Goal: Task Accomplishment & Management: Manage account settings

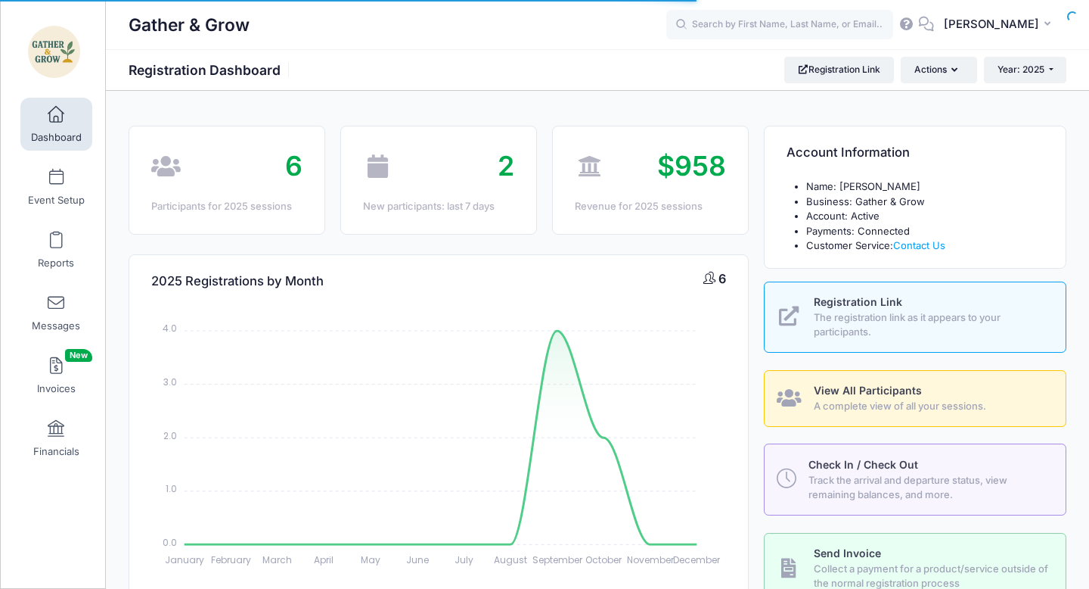
select select
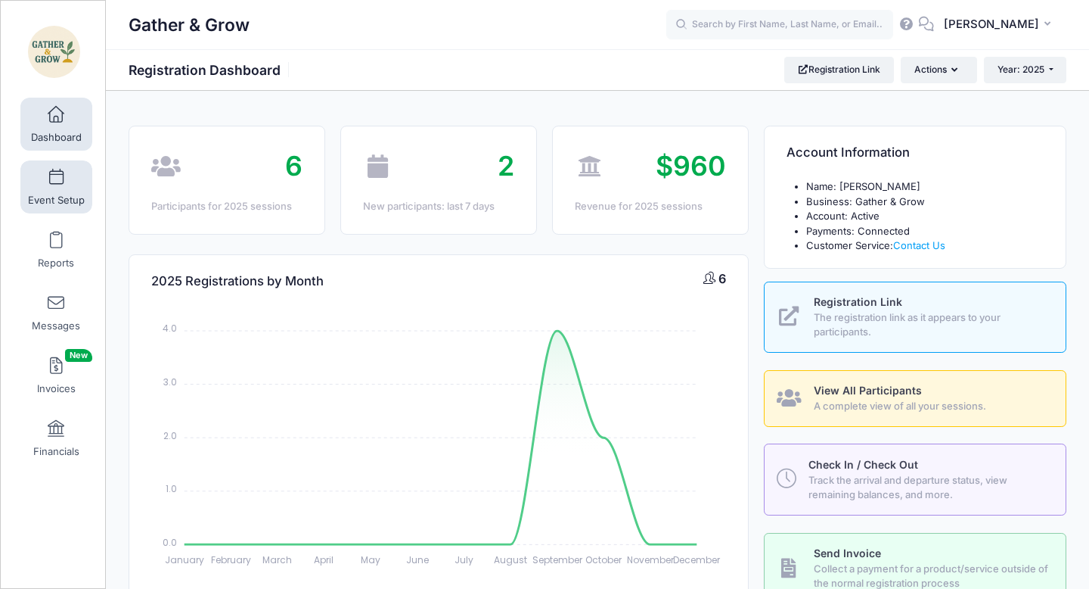
click at [56, 182] on span at bounding box center [56, 177] width 0 height 17
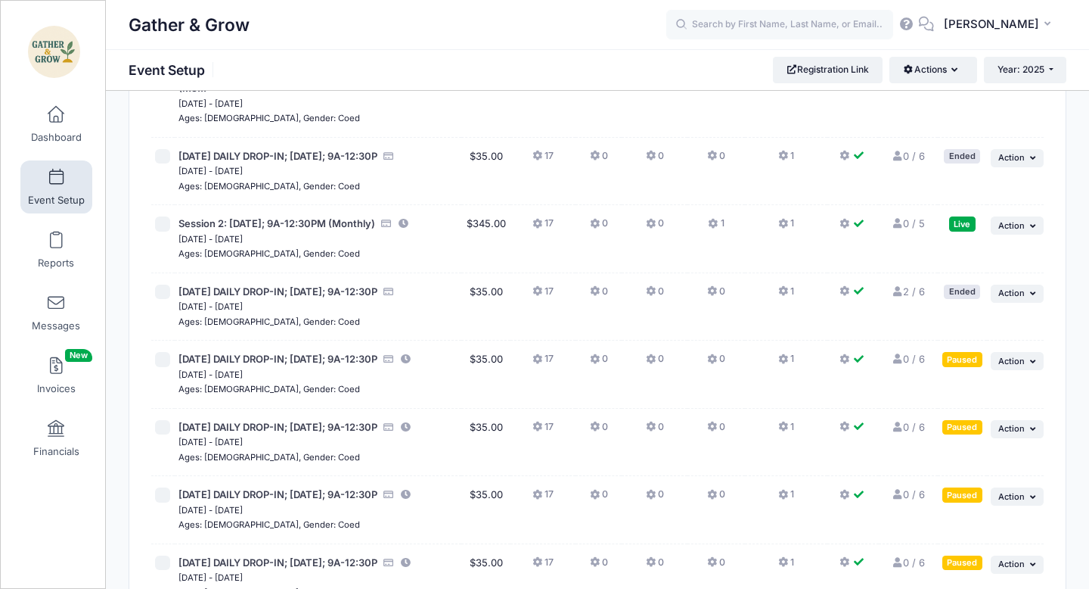
scroll to position [361, 0]
click at [1036, 364] on icon "button" at bounding box center [1034, 360] width 9 height 8
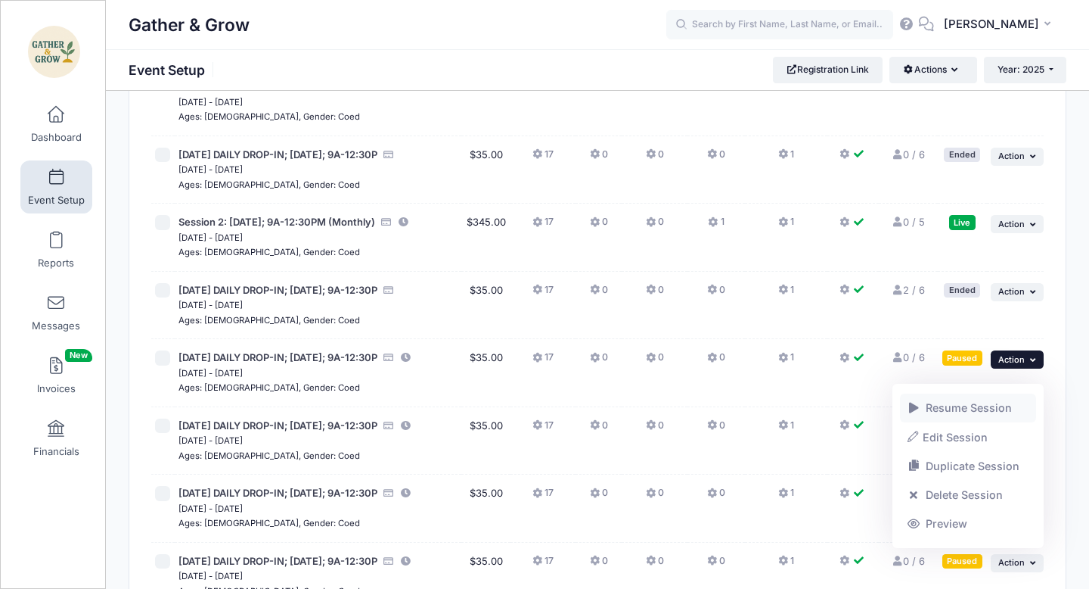
click at [1004, 404] on link "Resume Session" at bounding box center [968, 407] width 137 height 29
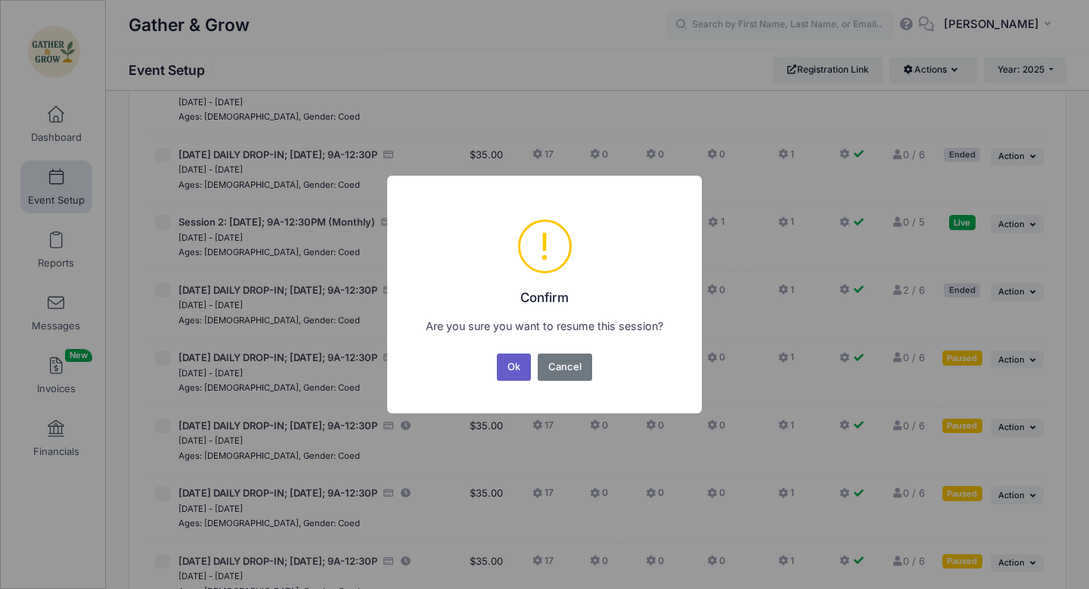
click at [514, 367] on button "Ok" at bounding box center [514, 366] width 35 height 27
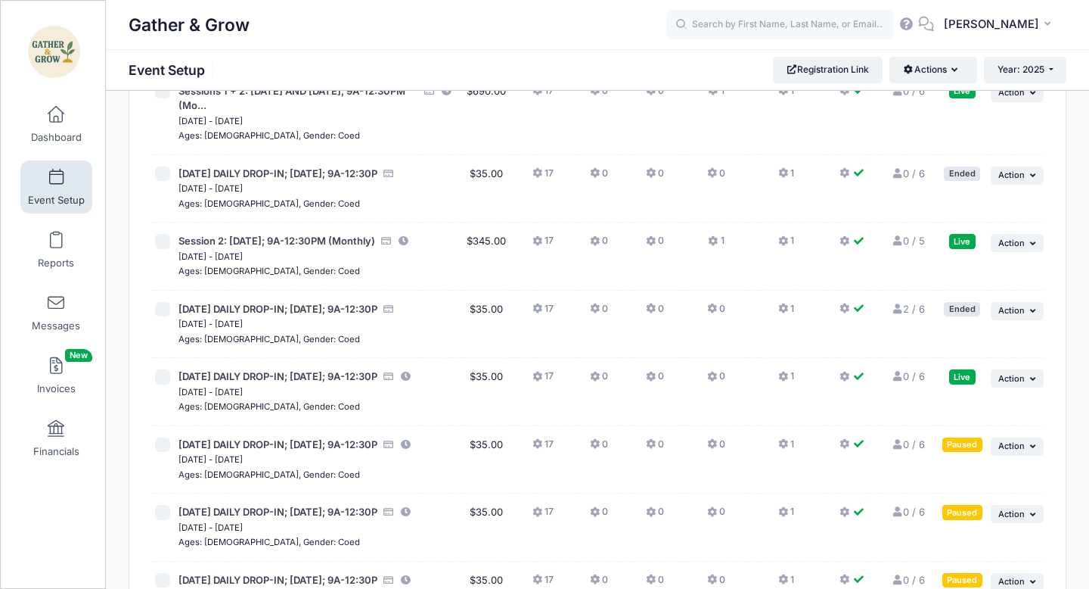
scroll to position [343, 0]
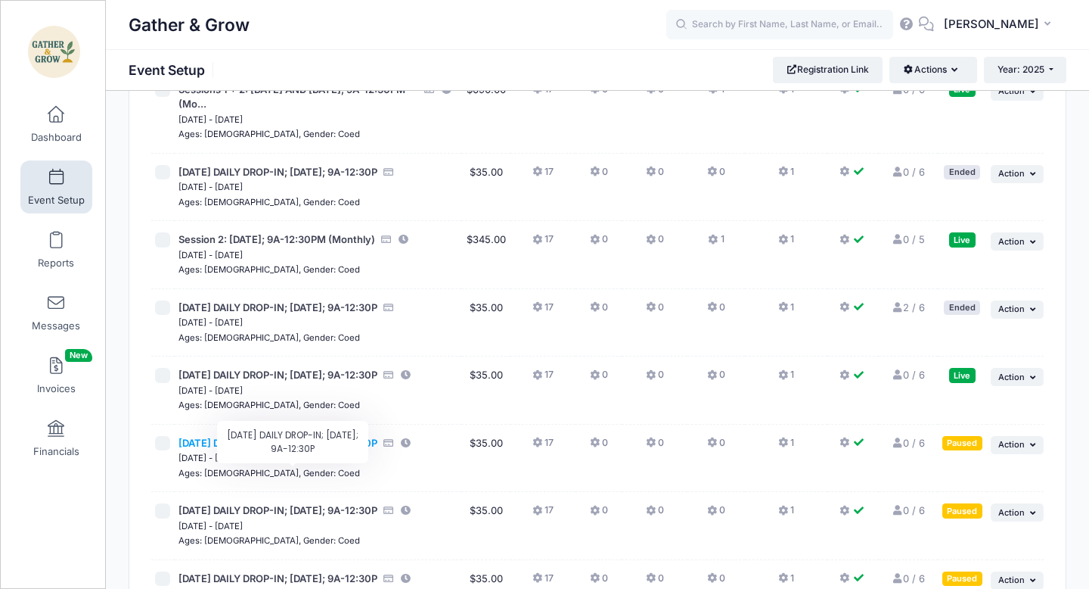
click at [318, 449] on span "[DATE] DAILY DROP-IN; [DATE]; 9A-12:30P" at bounding box center [278, 443] width 199 height 12
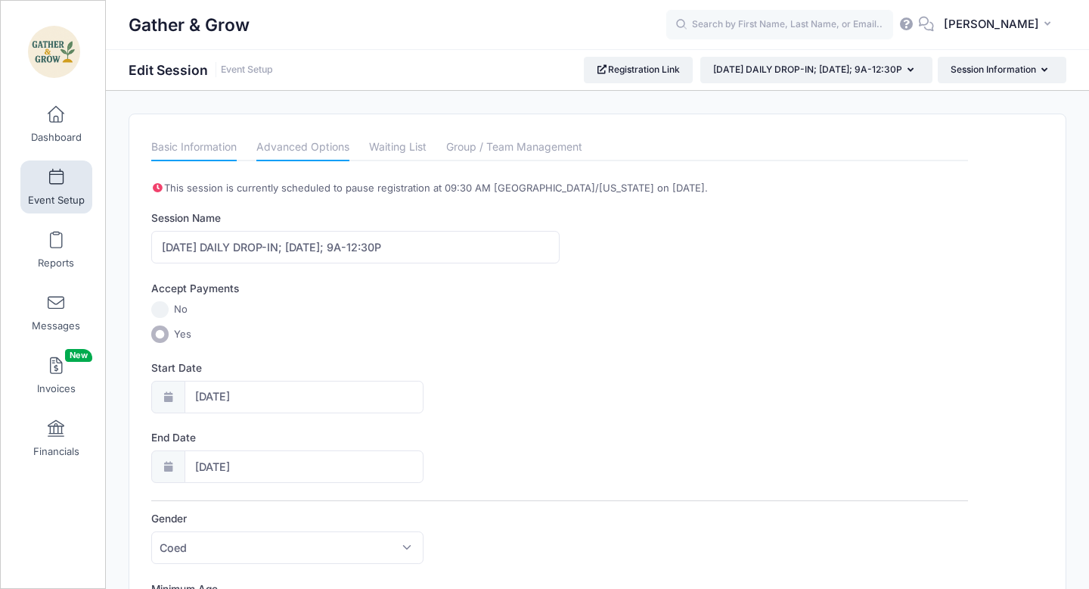
click at [295, 146] on link "Advanced Options" at bounding box center [302, 147] width 93 height 27
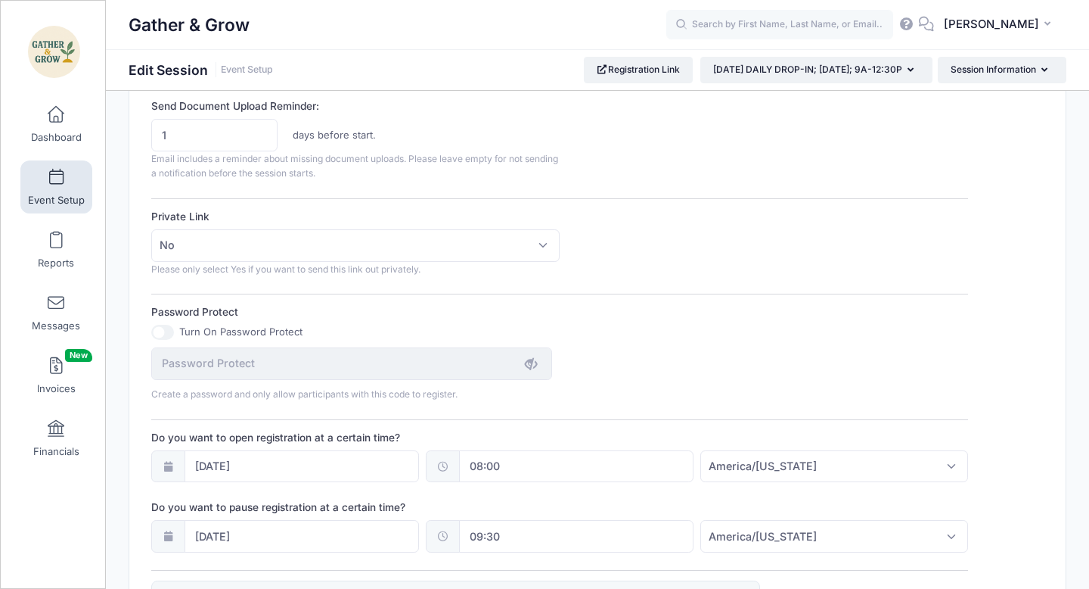
scroll to position [853, 0]
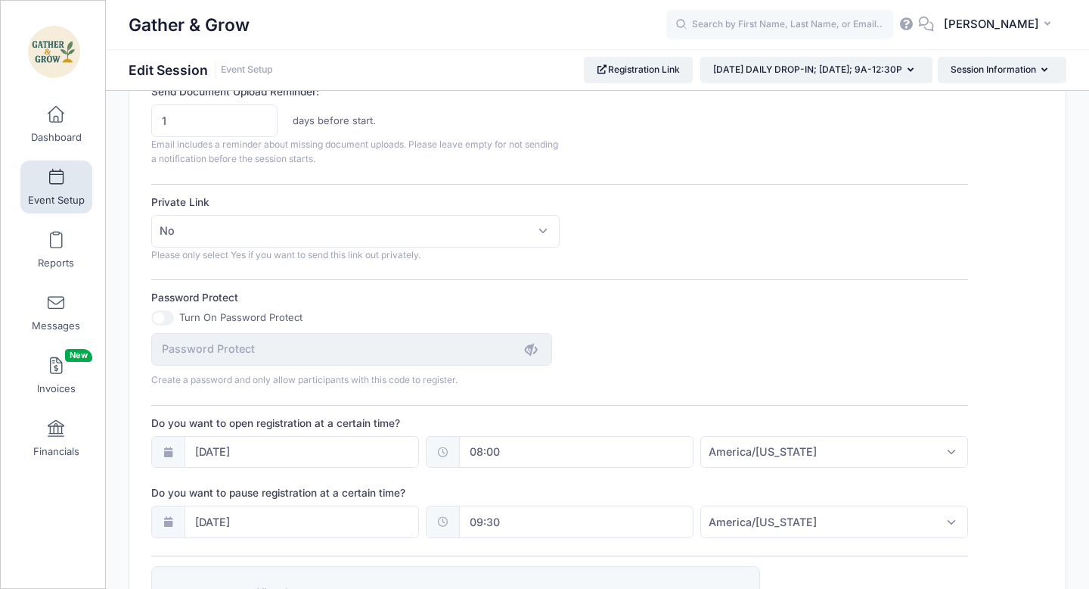
click at [502, 456] on input "08:00" at bounding box center [576, 452] width 235 height 33
click at [642, 396] on div "Session Description This registration is for 10/13/2025, MONDAY MORNING 9AM-12:…" at bounding box center [559, 14] width 817 height 1375
click at [205, 453] on input "10/06/2025" at bounding box center [302, 452] width 235 height 33
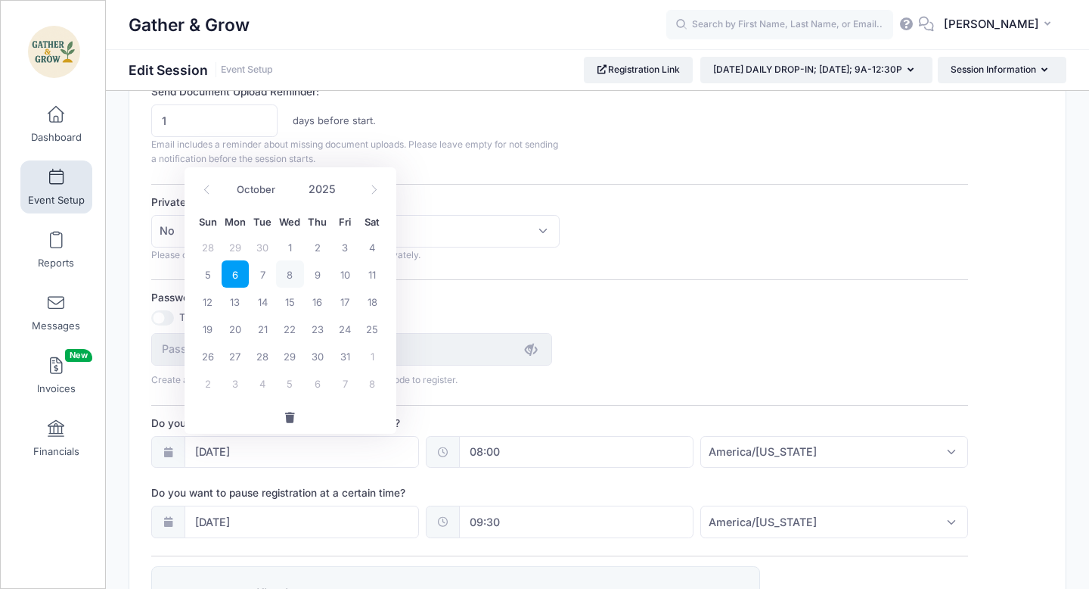
click at [238, 274] on span "6" at bounding box center [235, 273] width 27 height 27
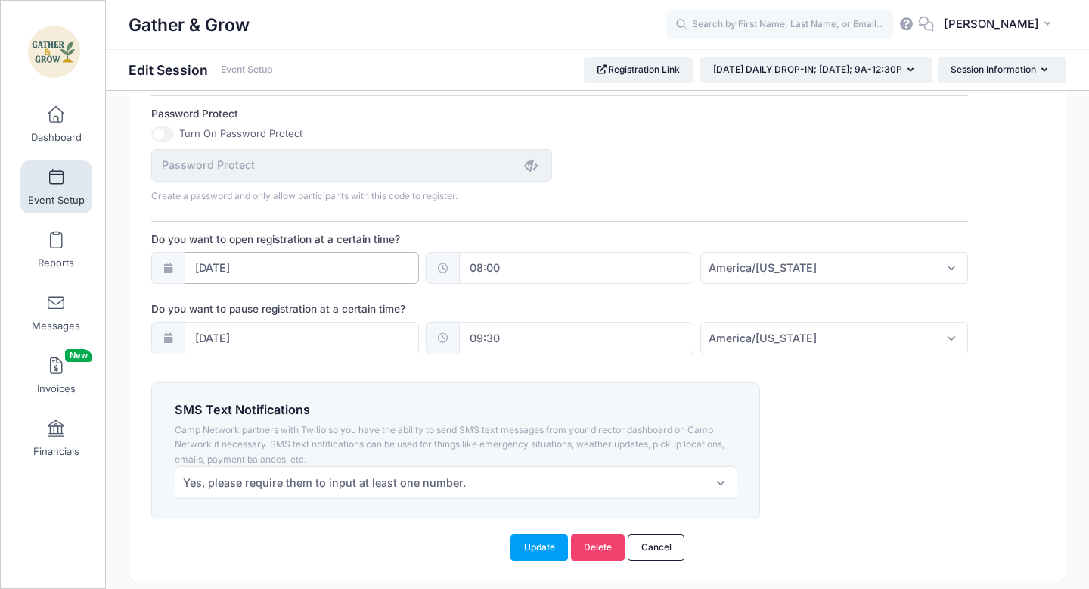
scroll to position [1086, 0]
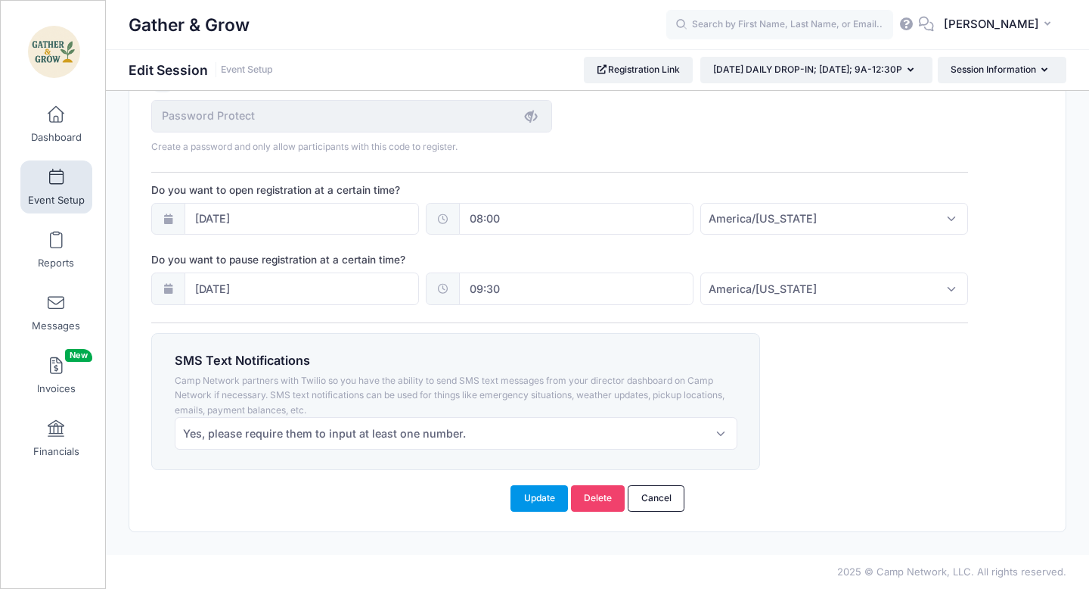
click at [535, 502] on button "Update" at bounding box center [539, 498] width 57 height 26
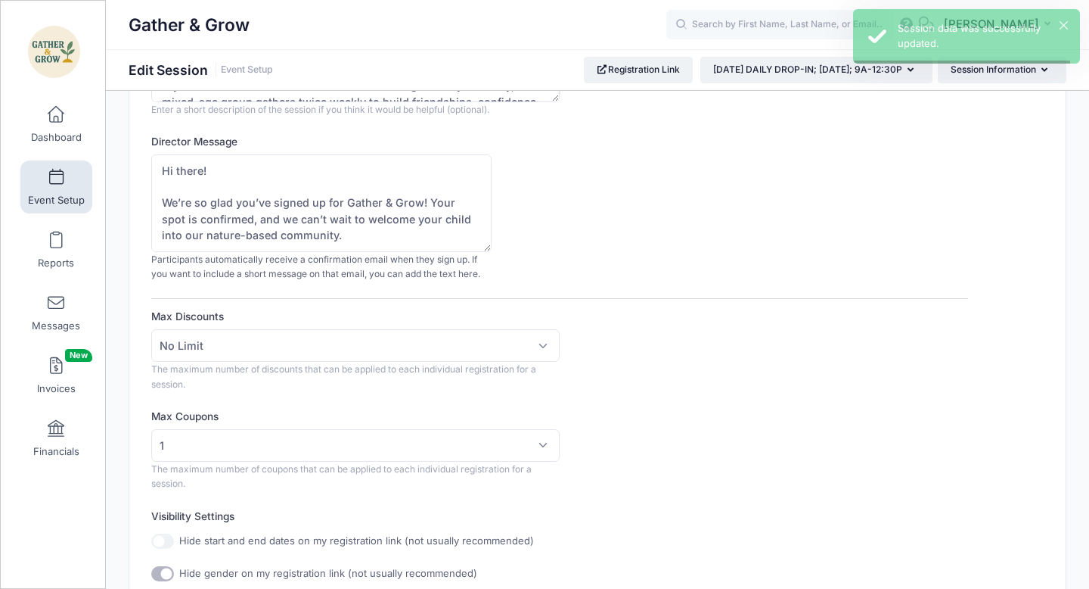
scroll to position [0, 0]
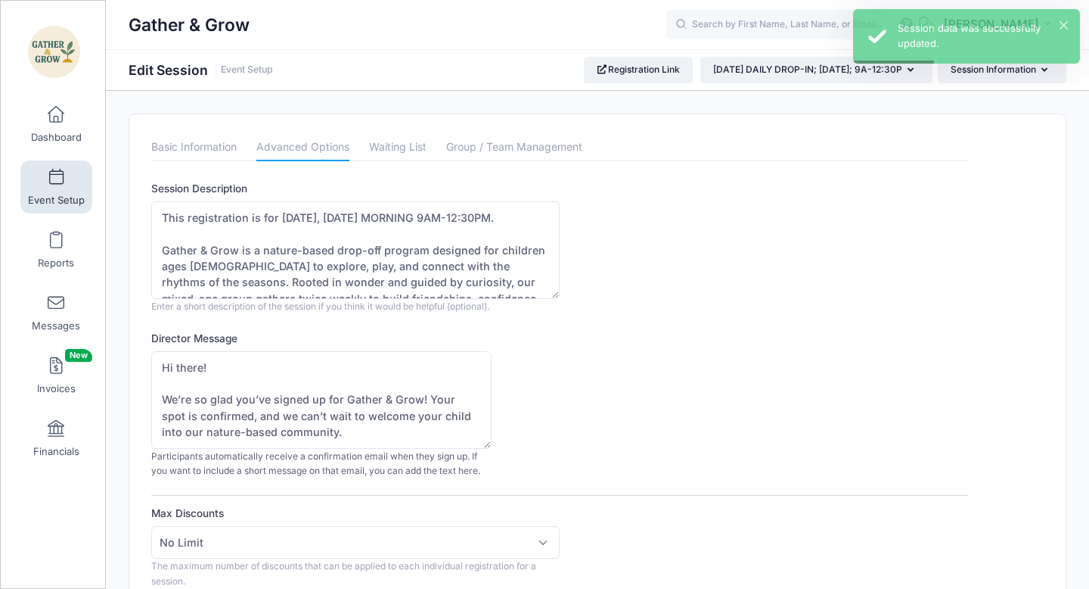
click at [56, 180] on span at bounding box center [56, 177] width 0 height 17
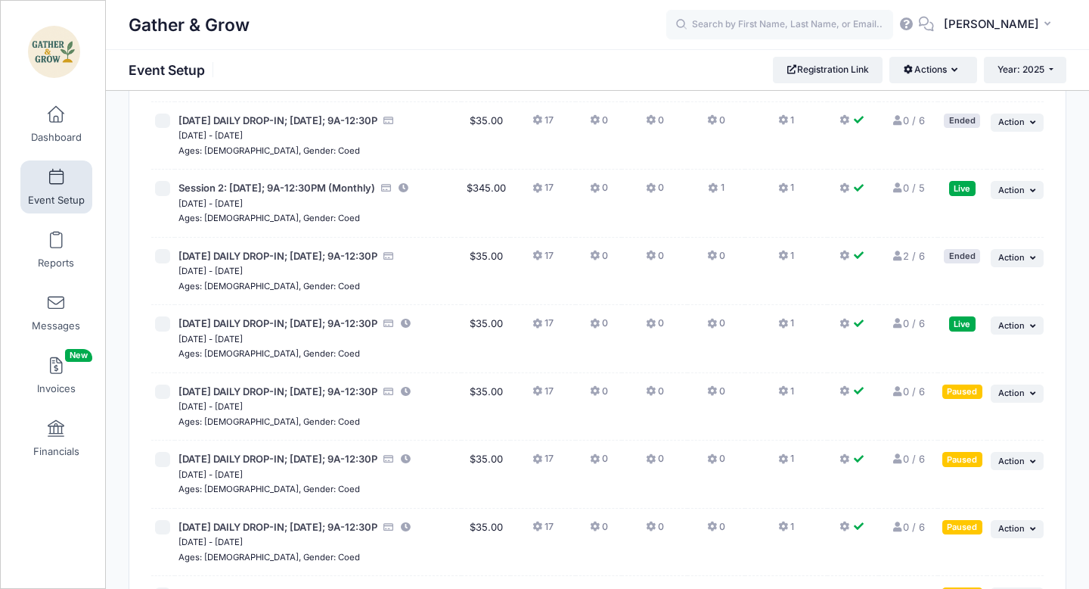
scroll to position [400, 0]
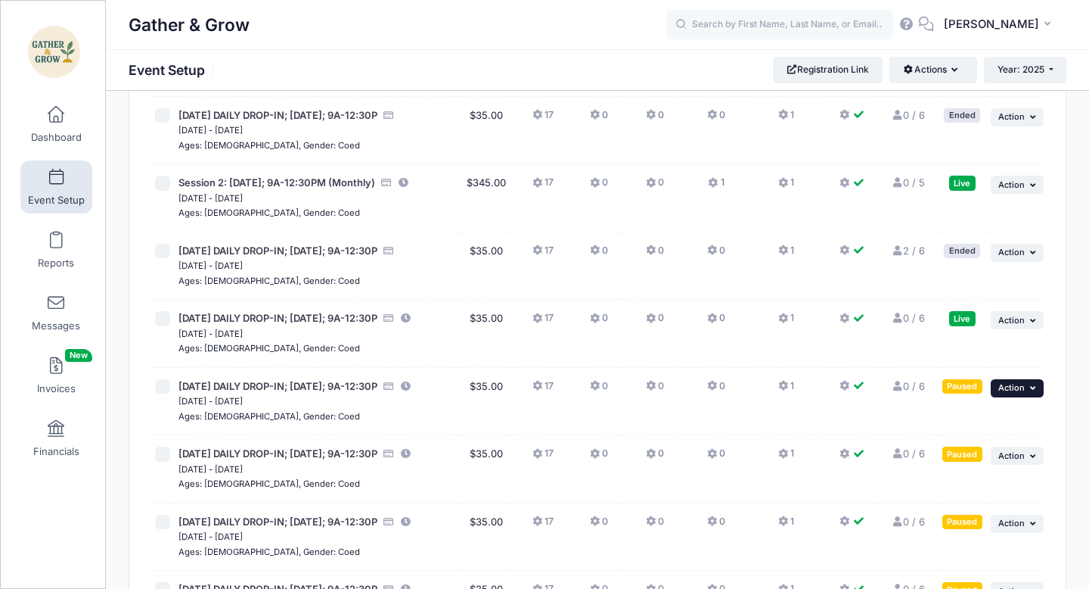
click at [1022, 393] on span "Action" at bounding box center [1012, 387] width 26 height 11
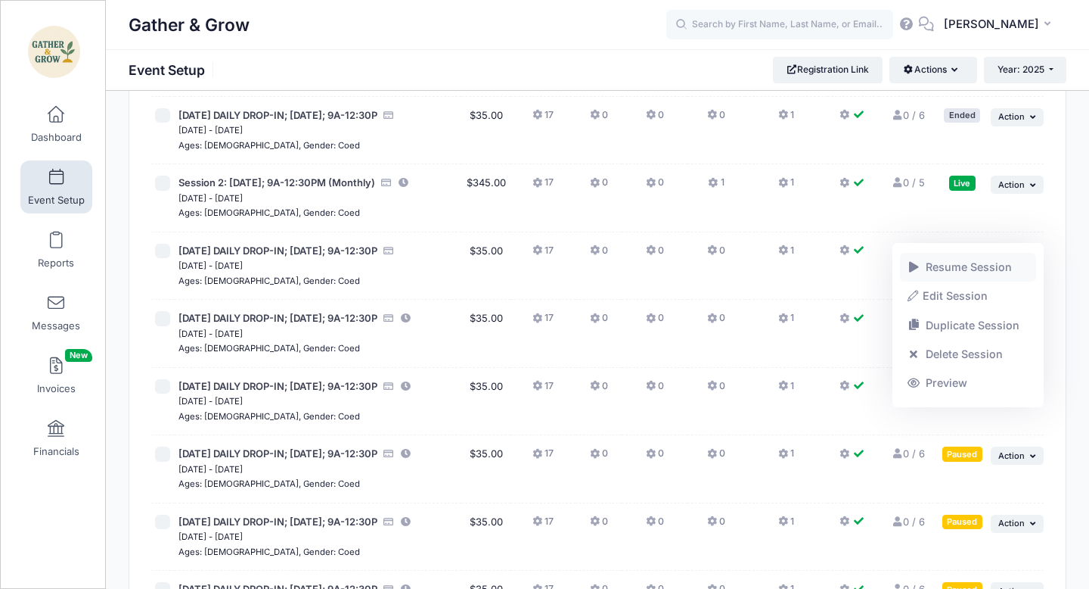
click at [959, 264] on link "Resume Session" at bounding box center [968, 267] width 137 height 29
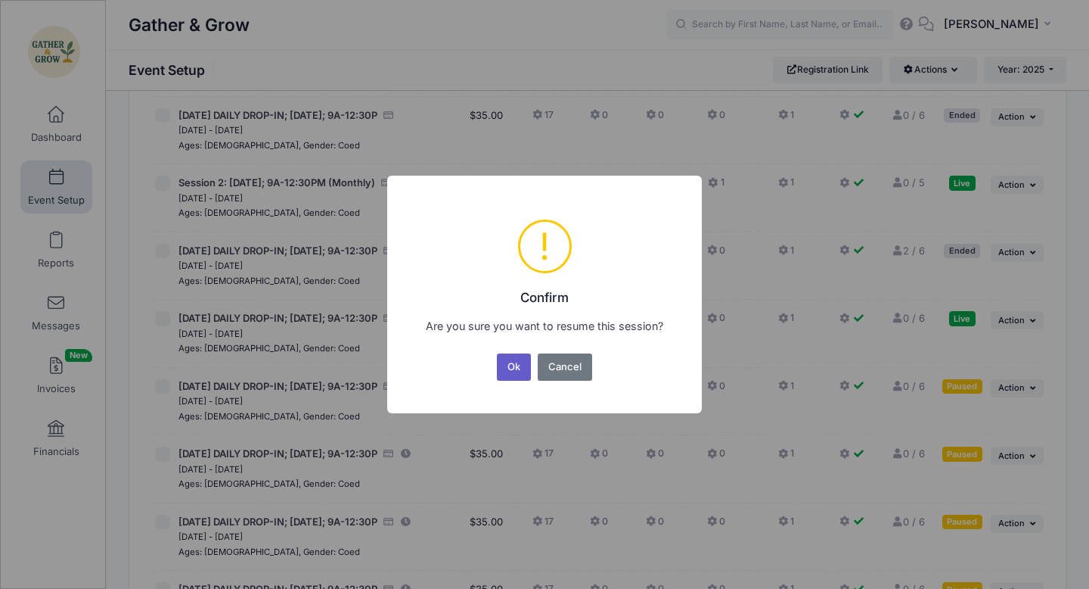
click at [524, 361] on button "Ok" at bounding box center [514, 366] width 35 height 27
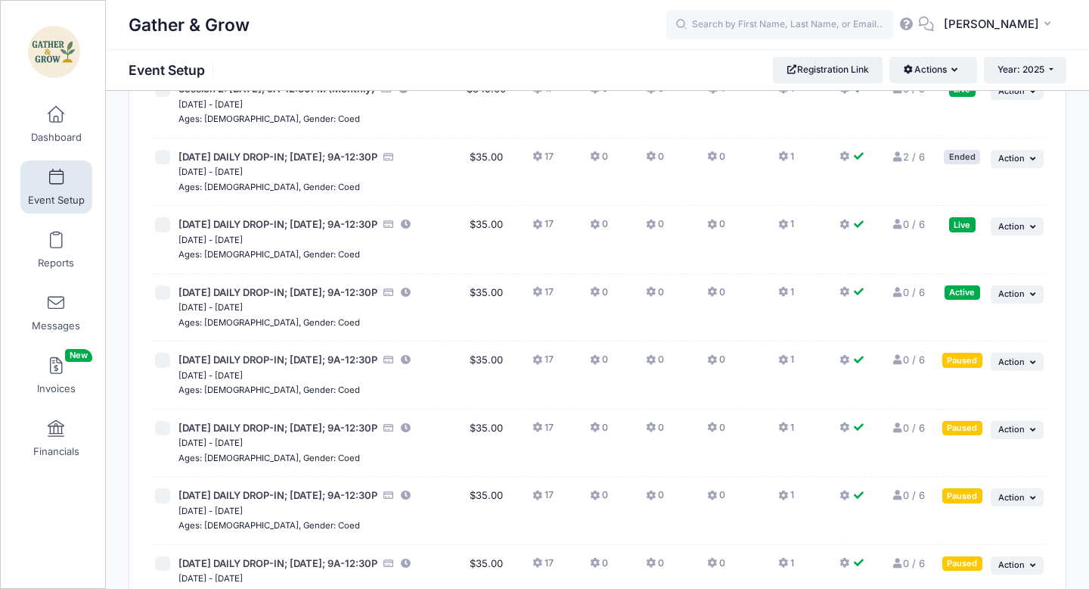
scroll to position [502, 0]
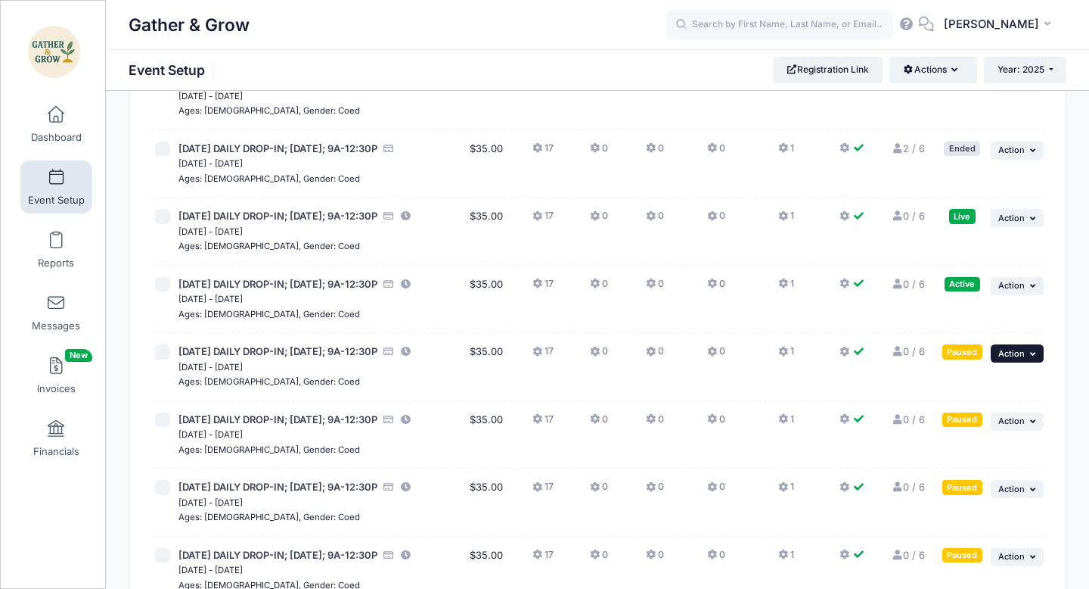
click at [1015, 359] on span "Action" at bounding box center [1012, 353] width 26 height 11
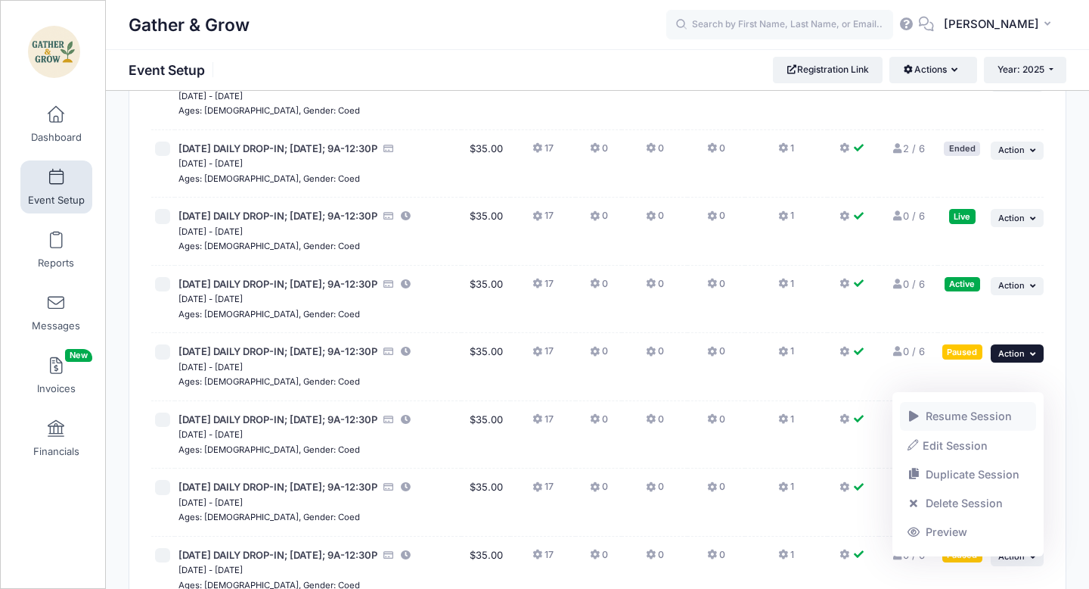
click at [973, 418] on link "Resume Session" at bounding box center [968, 416] width 137 height 29
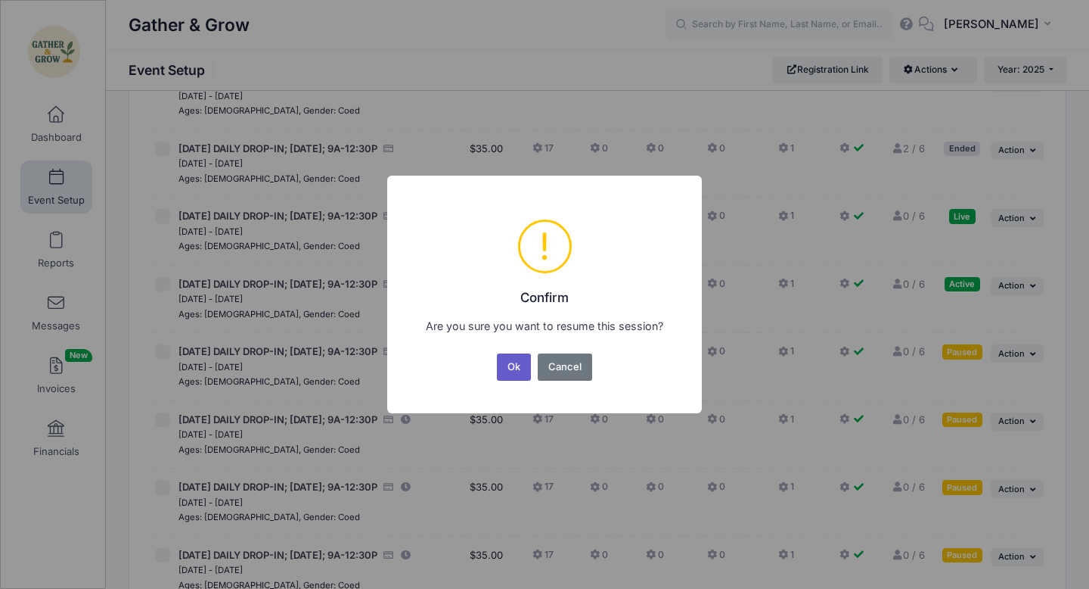
click at [505, 374] on button "Ok" at bounding box center [514, 366] width 35 height 27
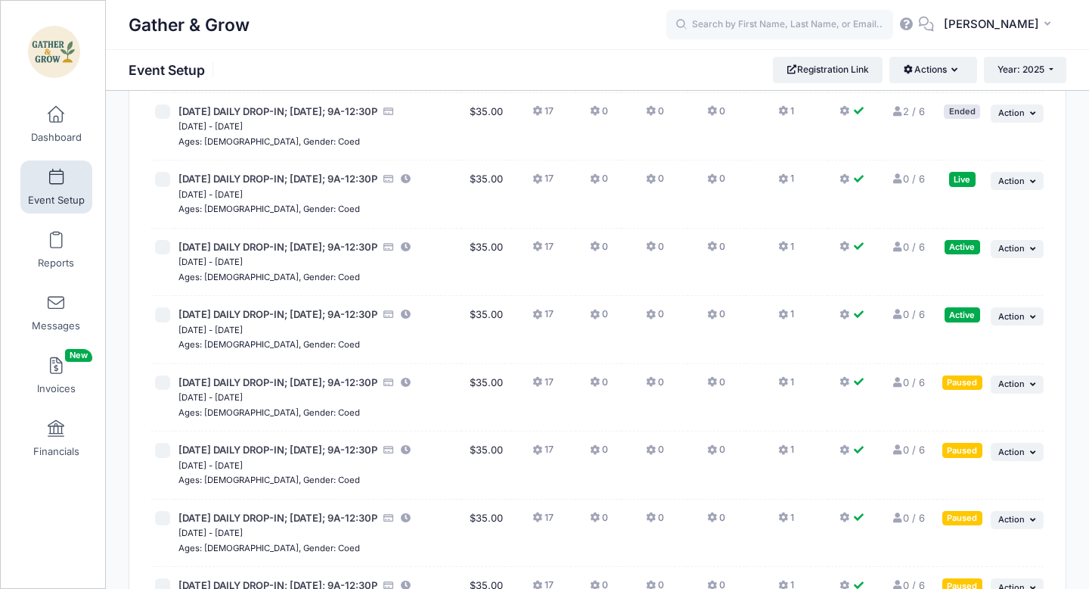
scroll to position [541, 0]
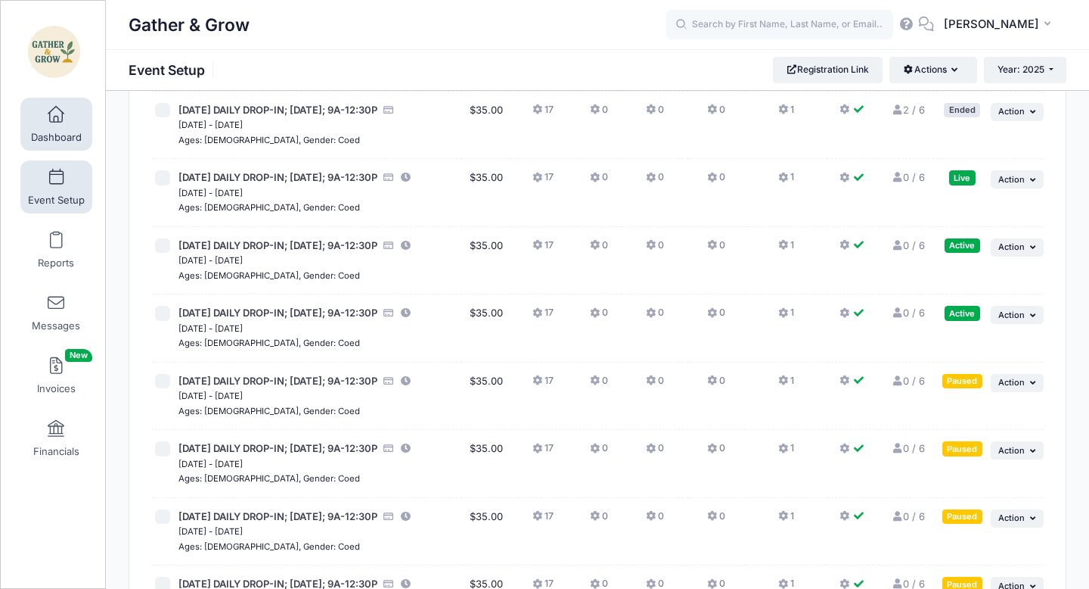
click at [64, 125] on link "Dashboard" at bounding box center [56, 124] width 72 height 53
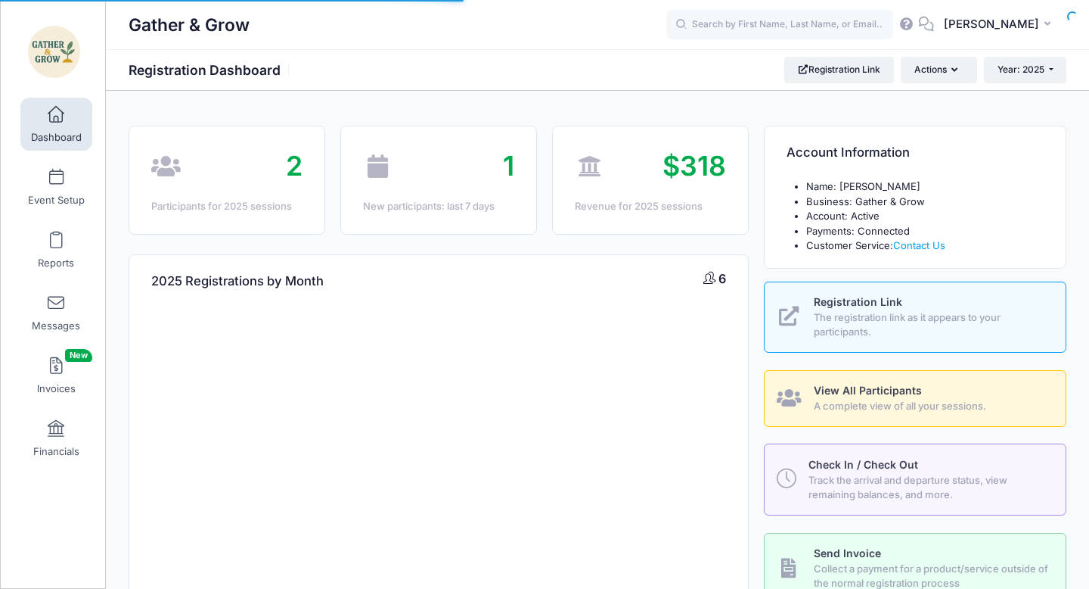
select select
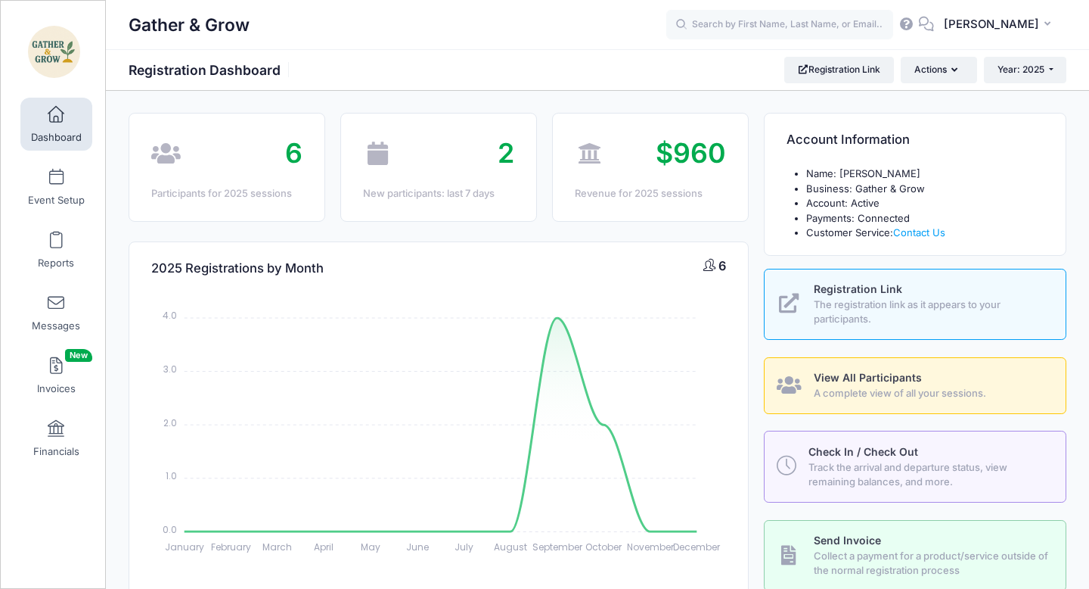
scroll to position [6, 0]
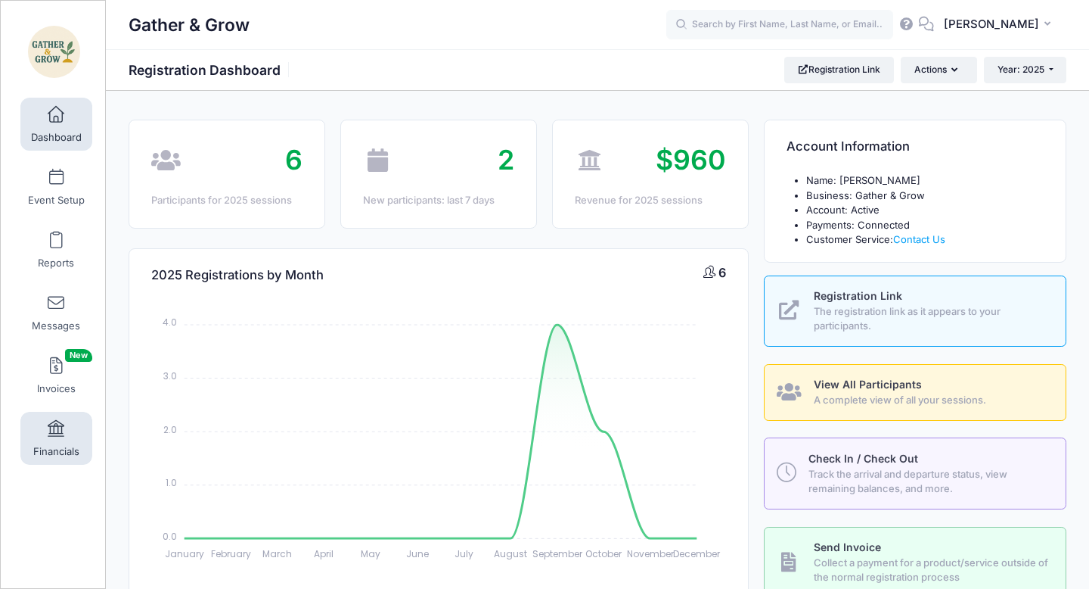
click at [62, 445] on span "Financials" at bounding box center [56, 451] width 46 height 13
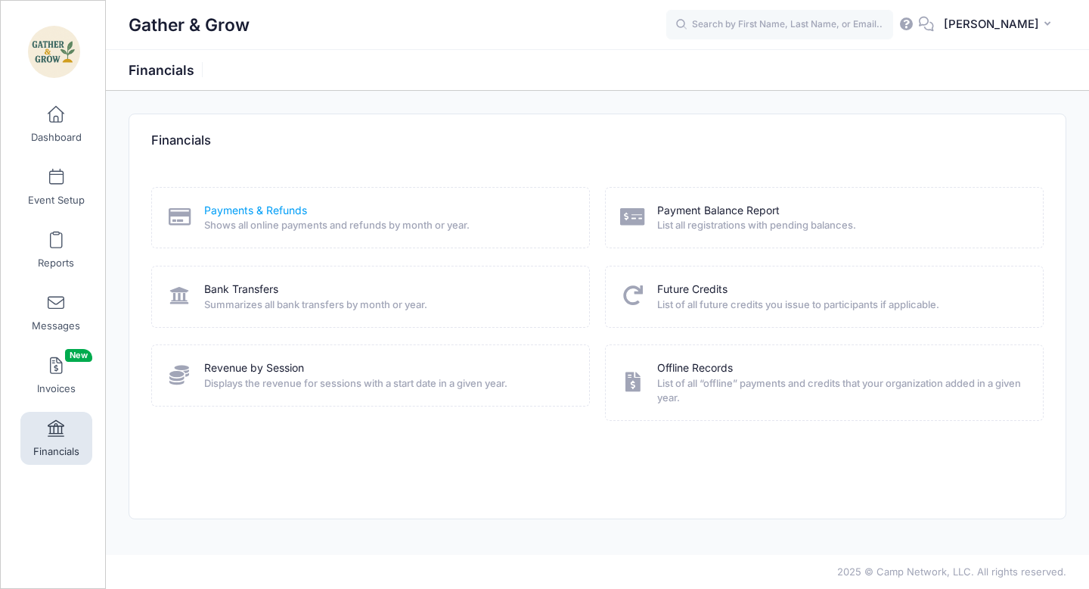
click at [242, 207] on link "Payments & Refunds" at bounding box center [255, 211] width 103 height 16
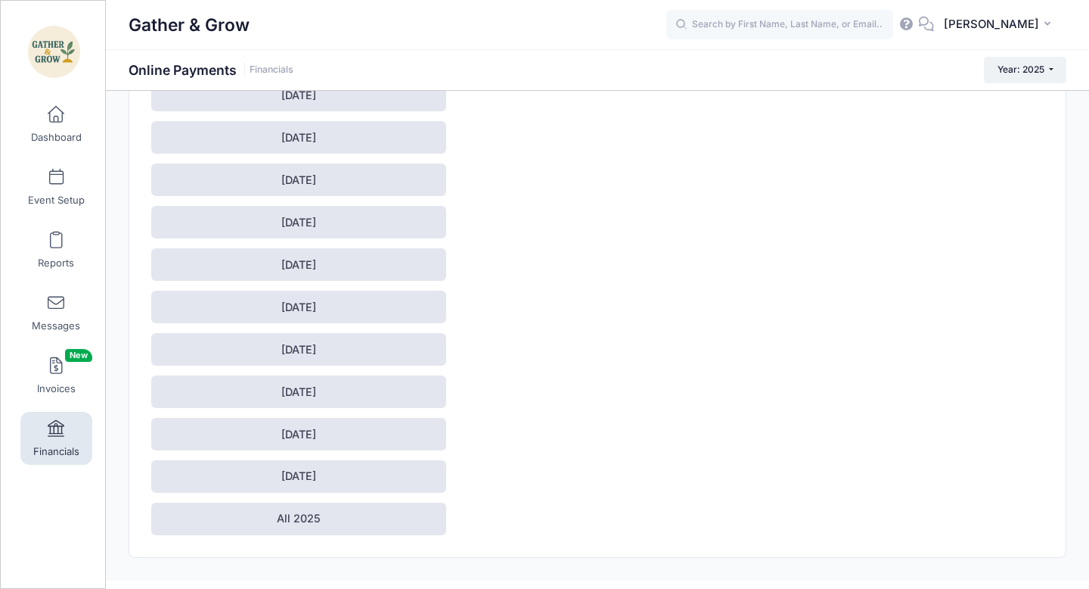
scroll to position [168, 0]
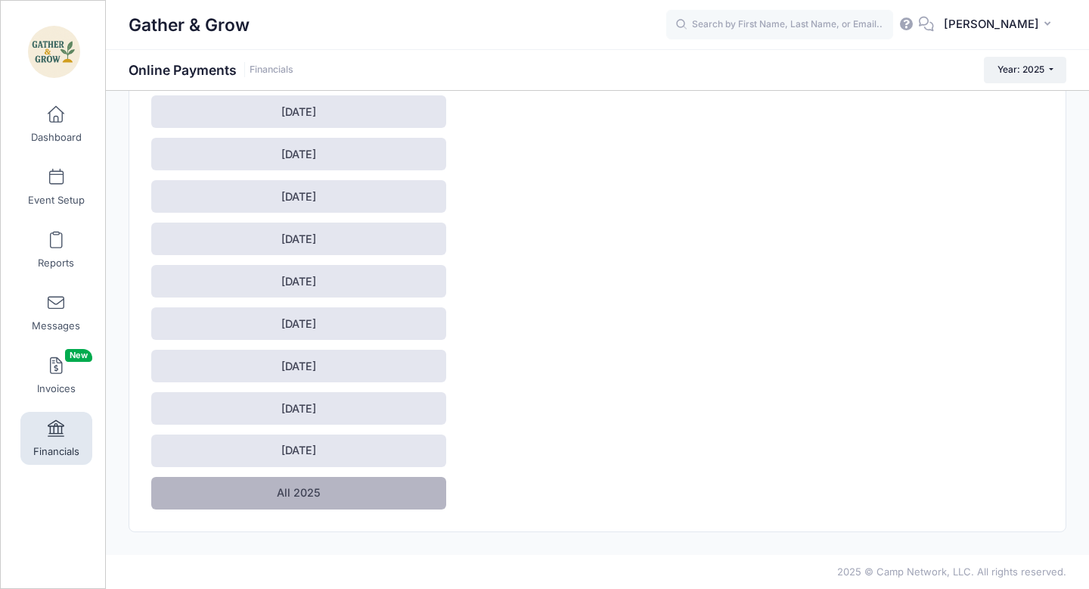
click at [374, 487] on link "All 2025" at bounding box center [298, 493] width 295 height 33
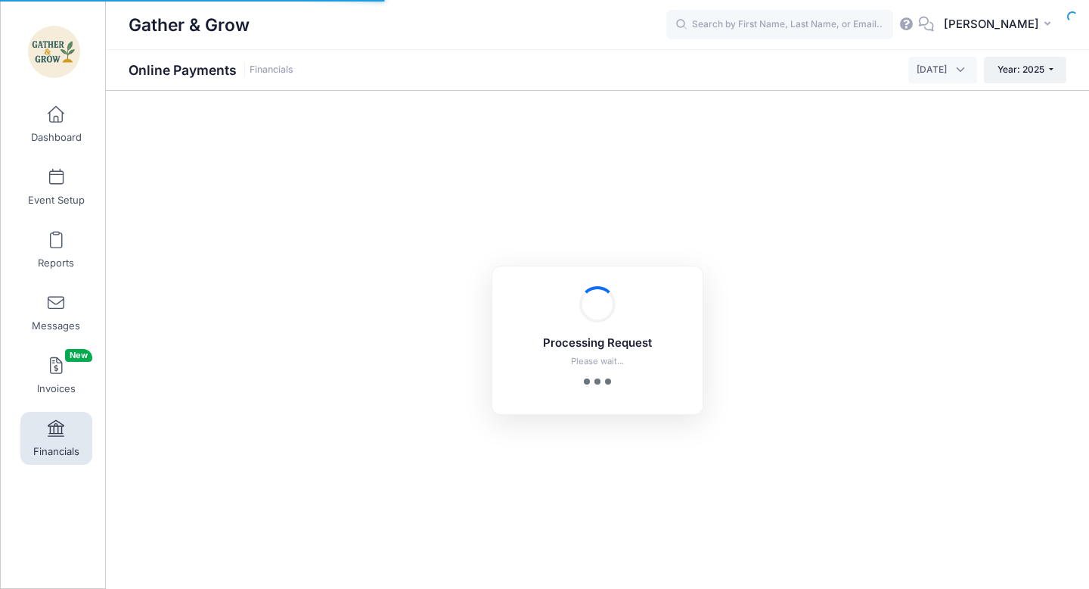
select select "10"
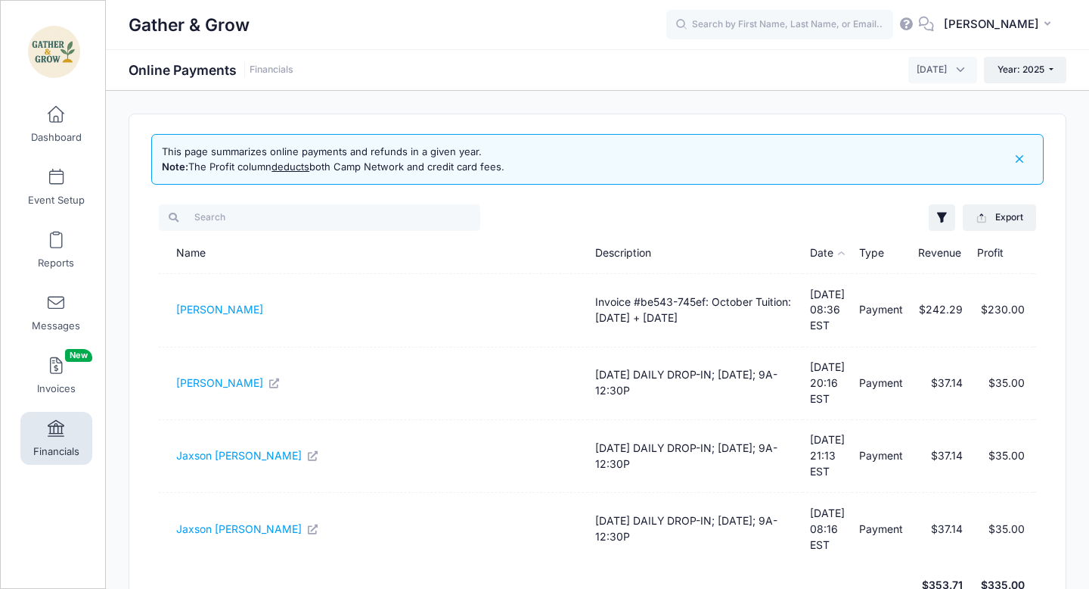
click at [952, 75] on span "[DATE]" at bounding box center [943, 70] width 69 height 26
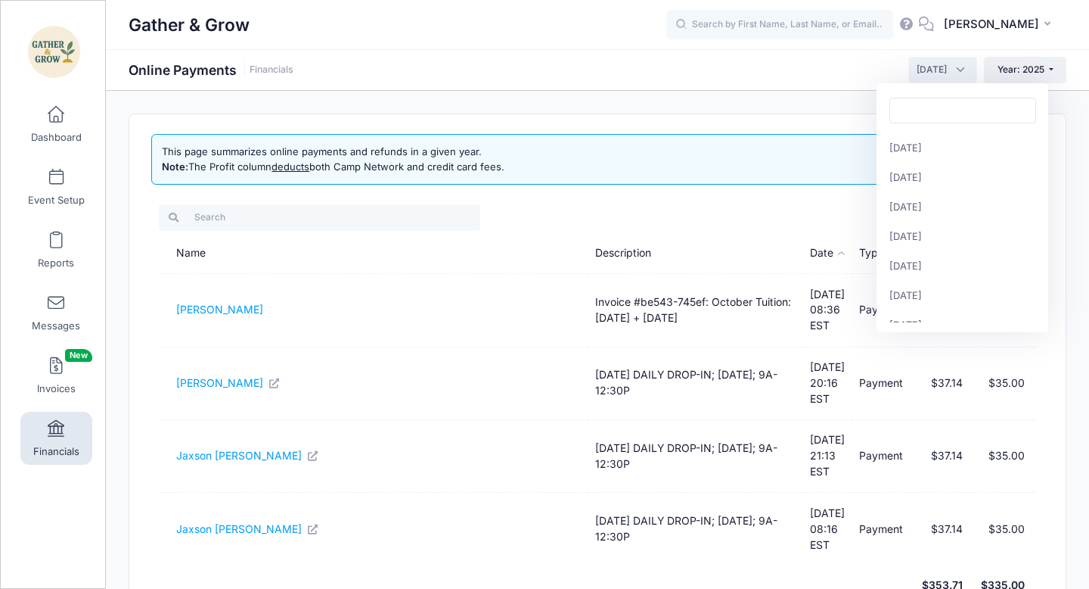
scroll to position [194, 0]
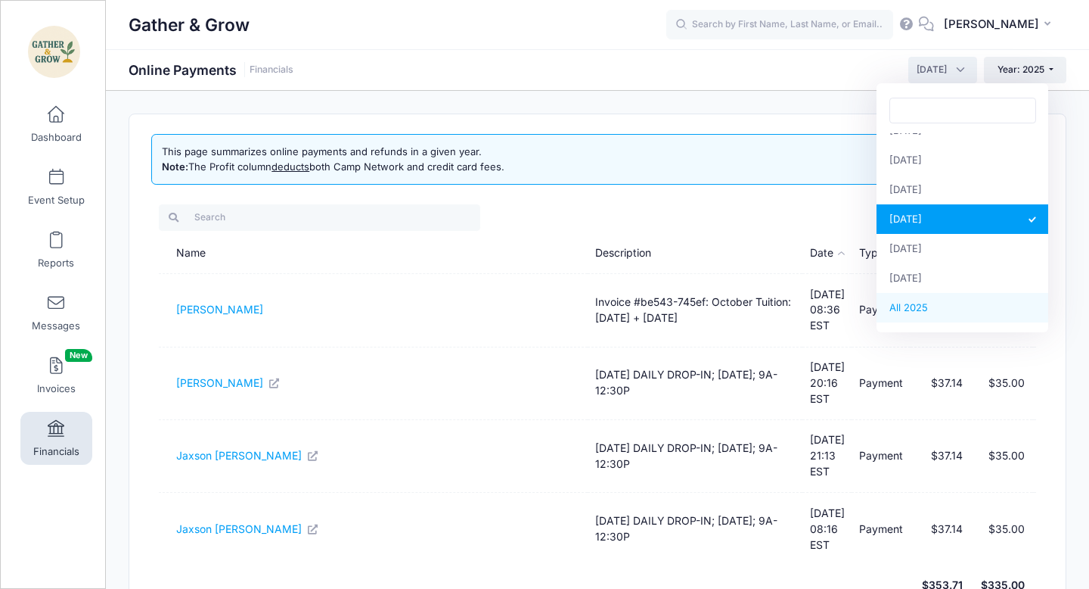
select select
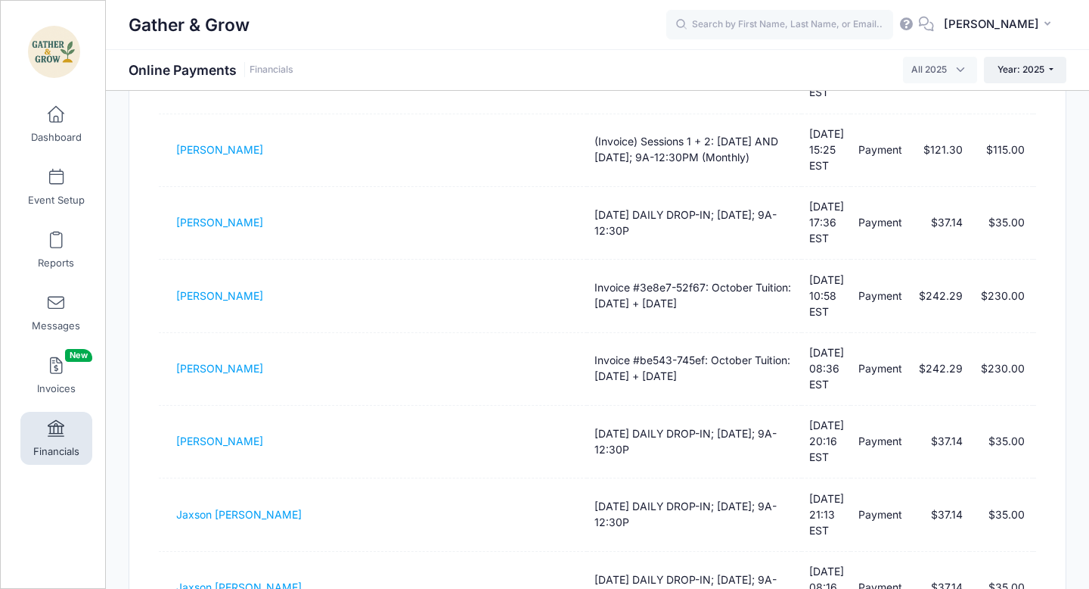
scroll to position [249, 0]
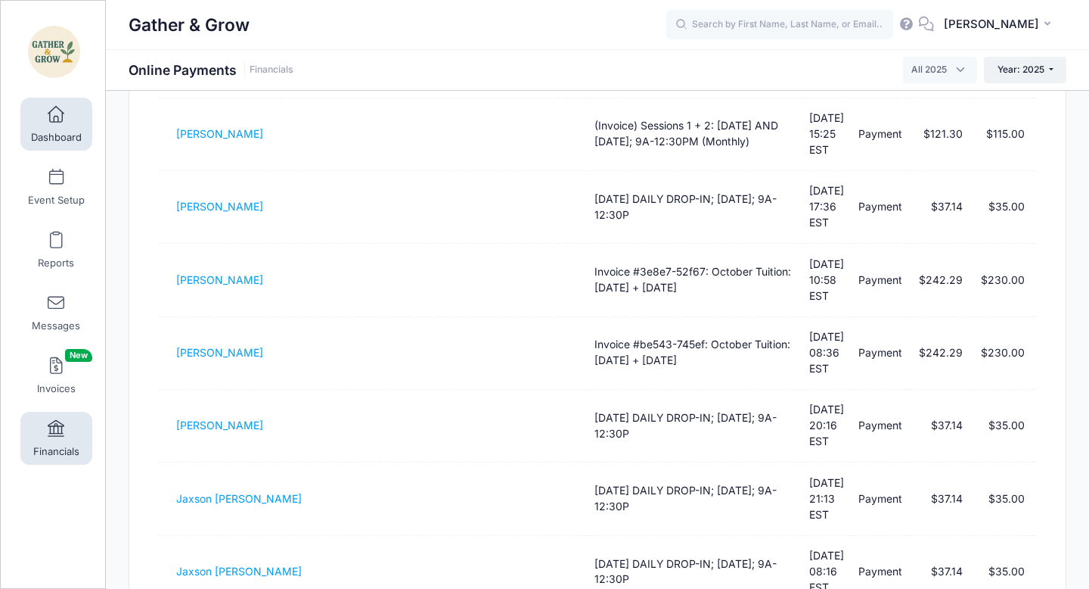
click at [46, 117] on link "Dashboard" at bounding box center [56, 124] width 72 height 53
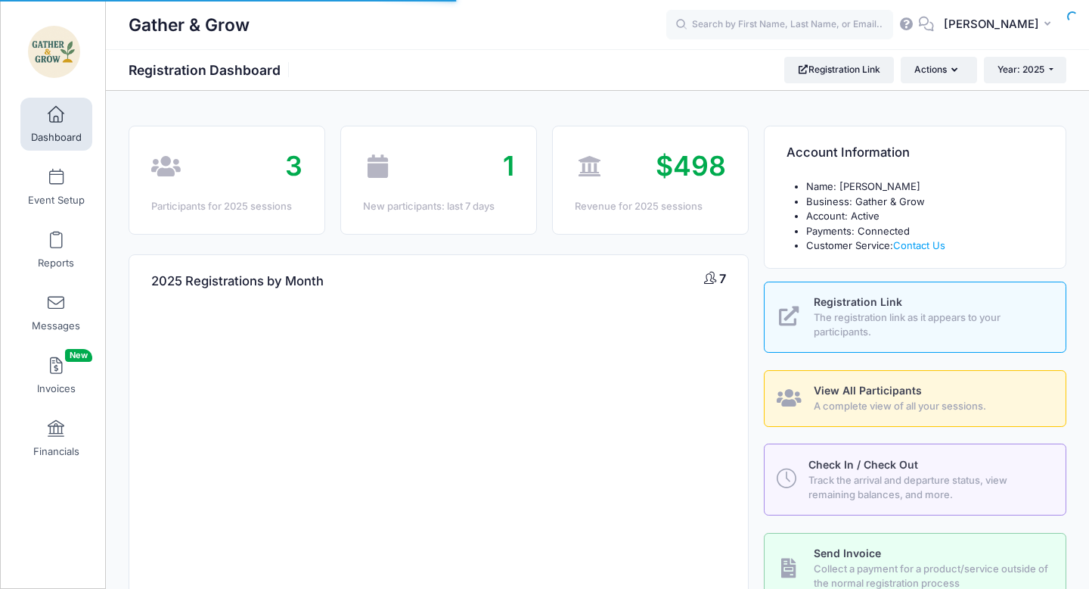
select select
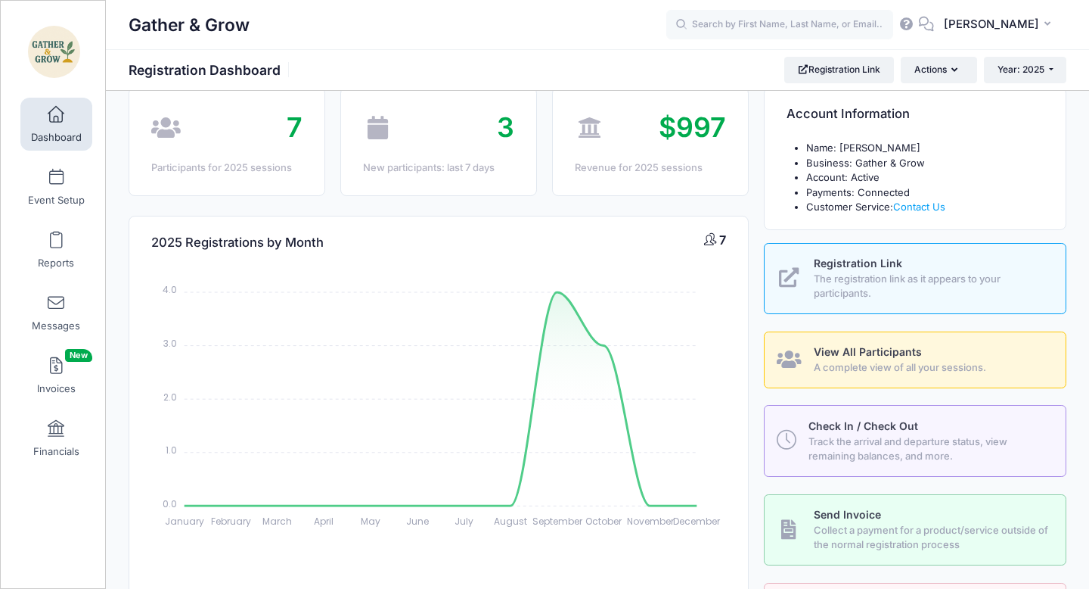
scroll to position [43, 0]
